Goal: Task Accomplishment & Management: Use online tool/utility

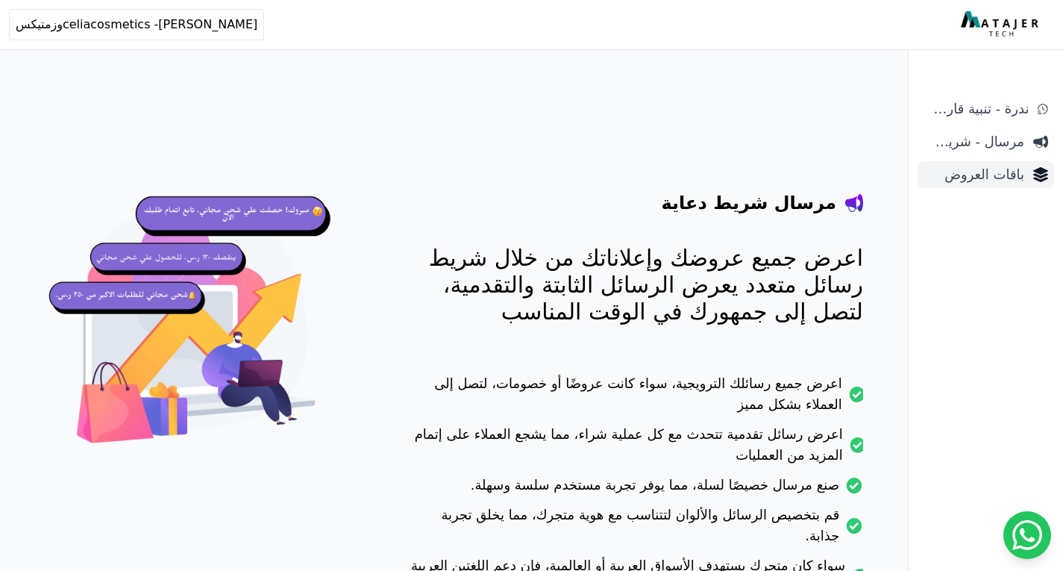
click at [988, 177] on span "باقات العروض" at bounding box center [974, 174] width 101 height 21
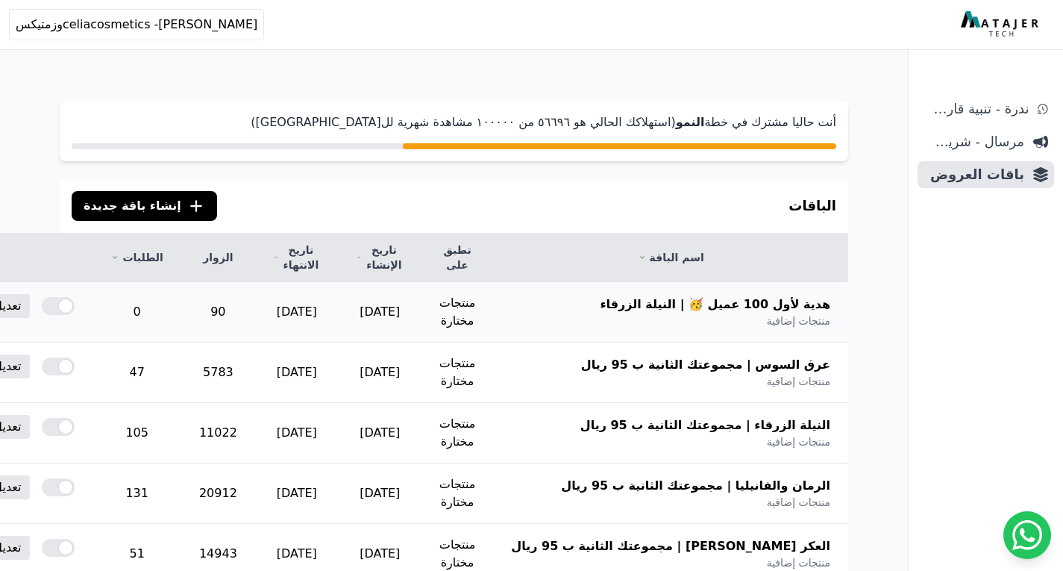
click at [255, 309] on td "90" at bounding box center [218, 312] width 74 height 60
drag, startPoint x: 344, startPoint y: 305, endPoint x: 305, endPoint y: 312, distance: 39.4
click at [255, 312] on td "90" at bounding box center [218, 312] width 74 height 60
click at [255, 329] on td "90" at bounding box center [218, 312] width 74 height 60
drag, startPoint x: 253, startPoint y: 315, endPoint x: 271, endPoint y: 312, distance: 18.2
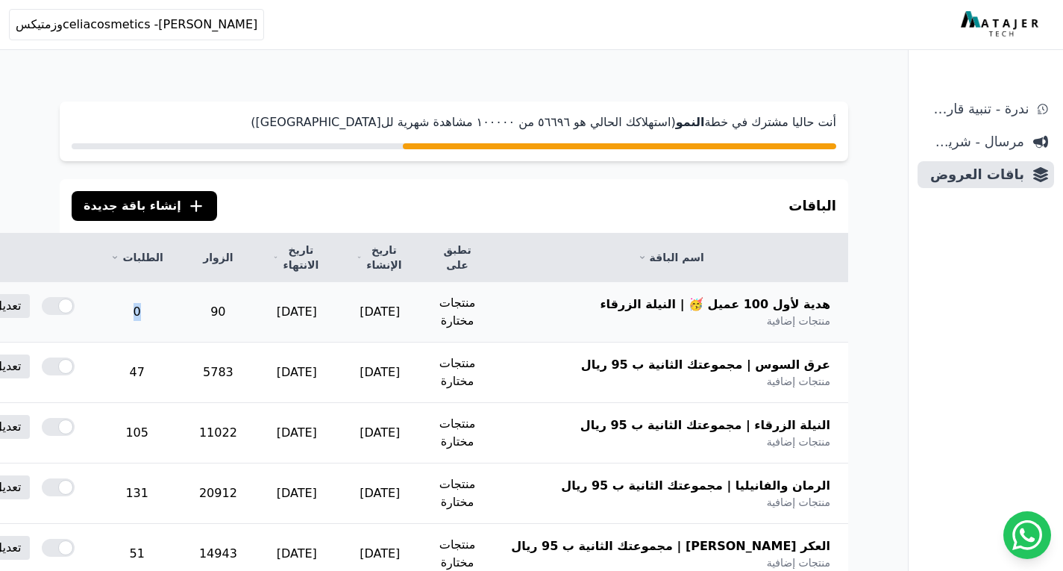
click at [181, 312] on td "0" at bounding box center [137, 312] width 88 height 60
click at [181, 311] on td "0" at bounding box center [137, 312] width 88 height 60
